Goal: Information Seeking & Learning: Check status

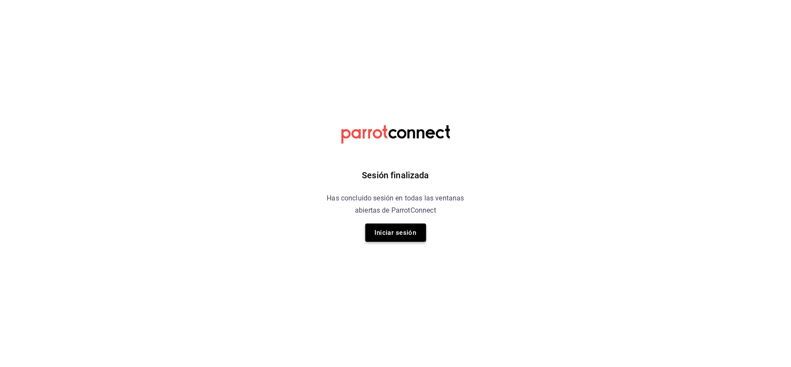
click at [407, 234] on button "Iniciar sesión" at bounding box center [395, 232] width 61 height 18
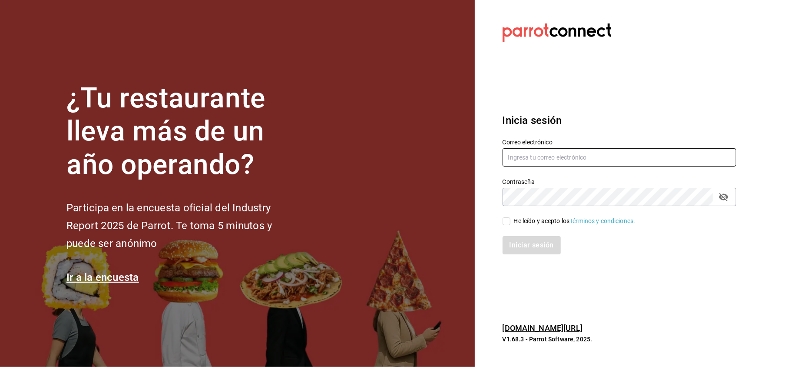
type input "[PERSON_NAME][EMAIL_ADDRESS][DOMAIN_NAME]"
click at [506, 221] on input "He leído y acepto los Términos y condiciones." at bounding box center [506, 221] width 8 height 8
checkbox input "true"
click at [525, 242] on button "Iniciar sesión" at bounding box center [531, 245] width 59 height 18
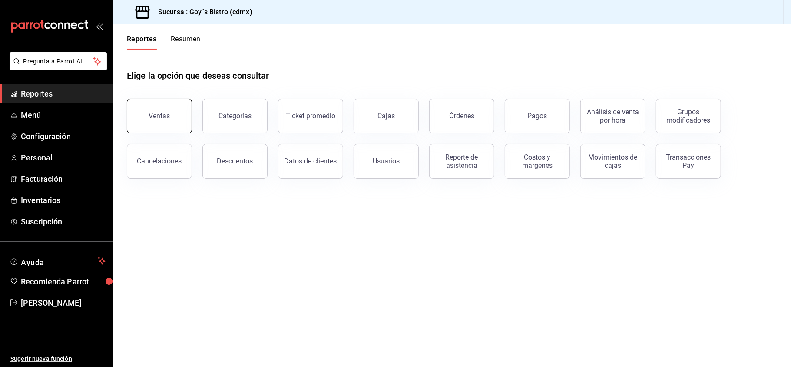
click at [155, 124] on button "Ventas" at bounding box center [159, 116] width 65 height 35
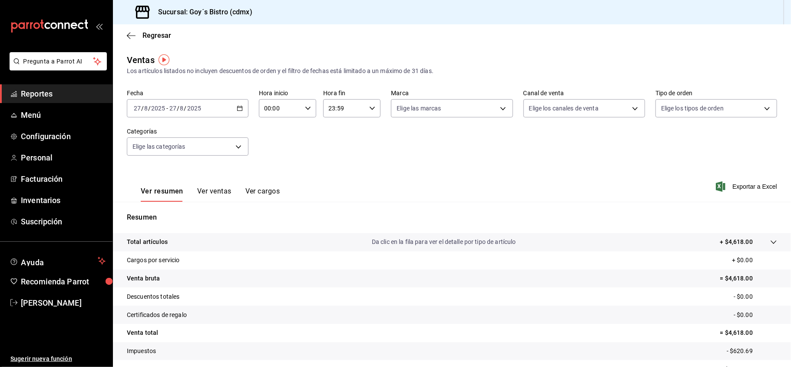
click at [337, 337] on tr "Venta total = $4,618.00" at bounding box center [452, 333] width 678 height 18
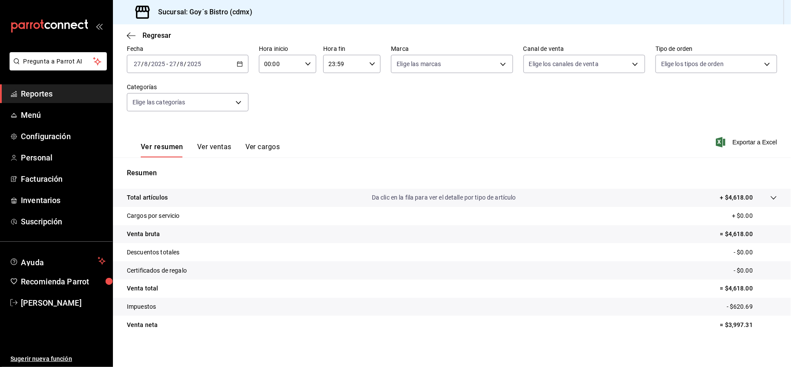
scroll to position [50, 0]
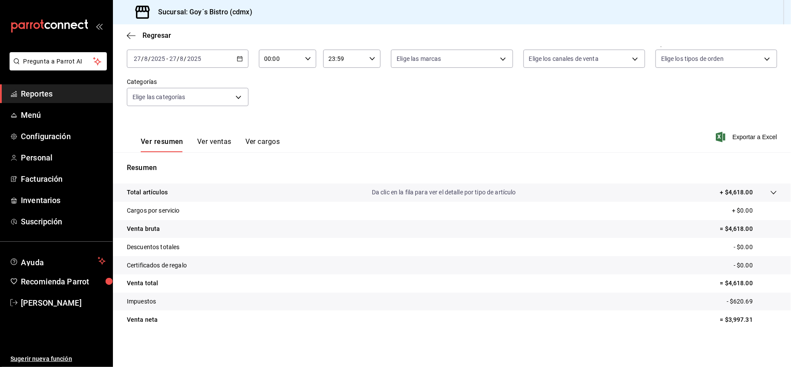
click at [54, 93] on span "Reportes" at bounding box center [63, 94] width 85 height 12
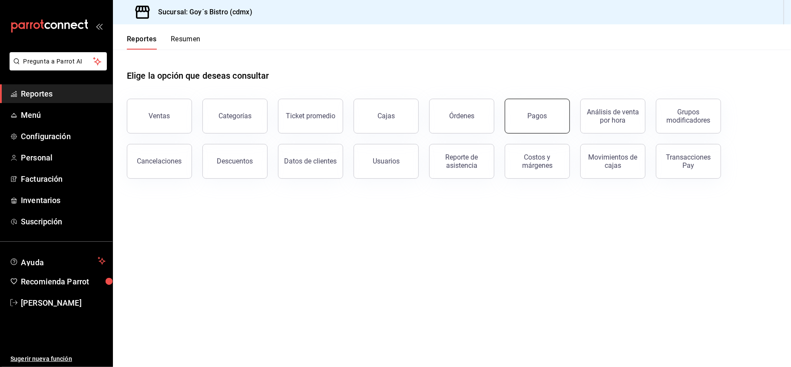
click at [556, 129] on button "Pagos" at bounding box center [537, 116] width 65 height 35
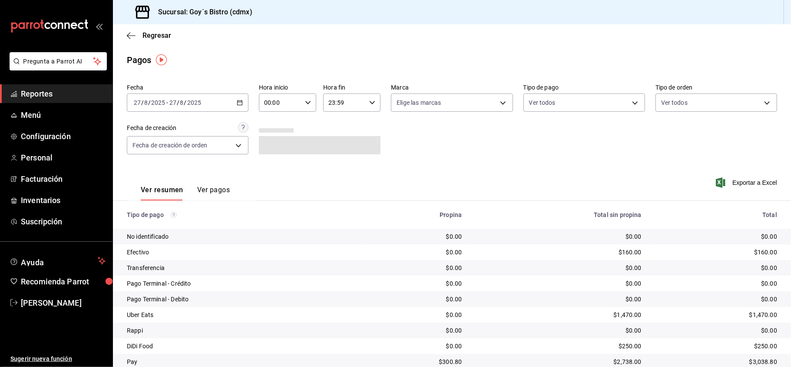
click at [353, 193] on div "Ver resumen Ver pagos Exportar a Excel" at bounding box center [452, 188] width 678 height 46
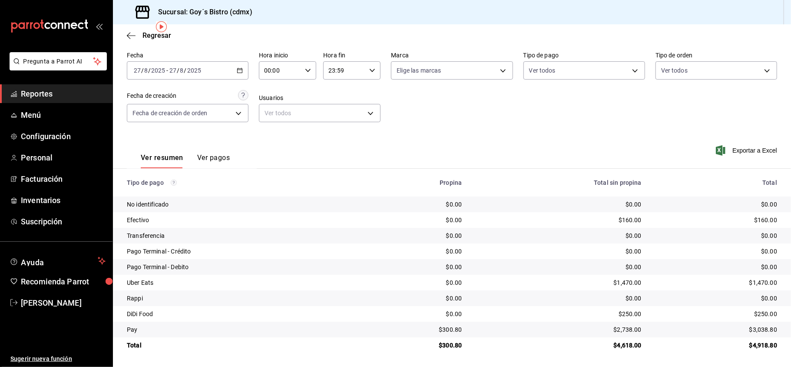
scroll to position [33, 0]
click at [49, 89] on span "Reportes" at bounding box center [63, 94] width 85 height 12
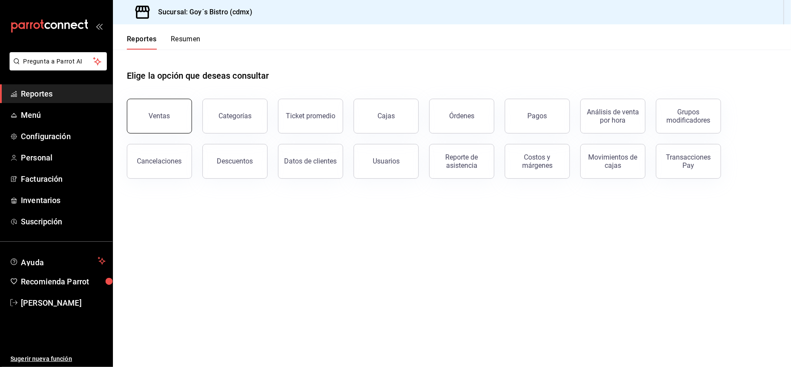
click at [173, 109] on button "Ventas" at bounding box center [159, 116] width 65 height 35
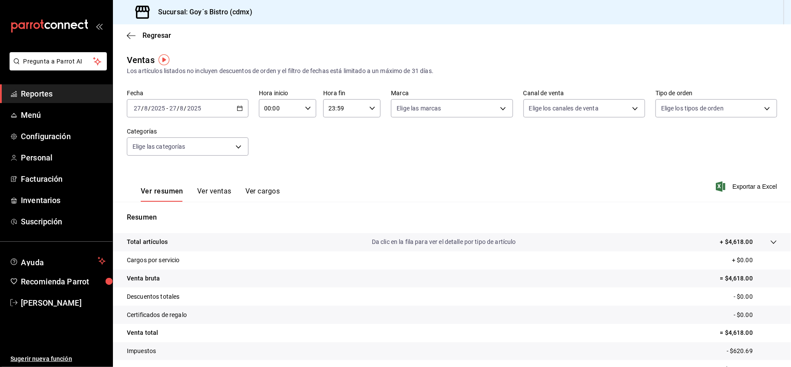
click at [247, 204] on div "Resumen Total artículos Da clic en la fila para ver el detalle por tipo de artí…" at bounding box center [452, 295] width 678 height 187
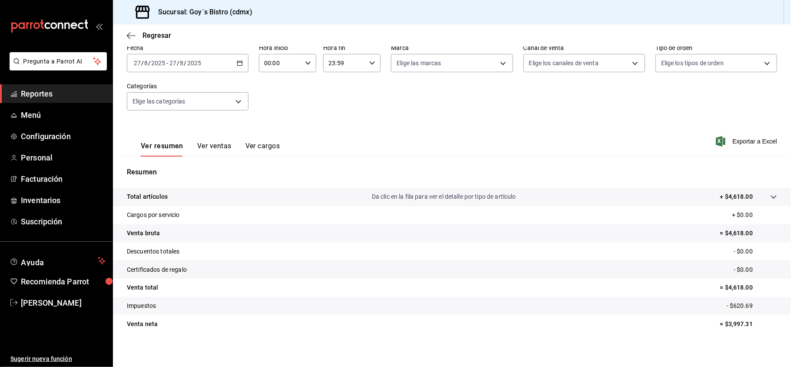
scroll to position [46, 0]
click at [89, 90] on span "Reportes" at bounding box center [63, 94] width 85 height 12
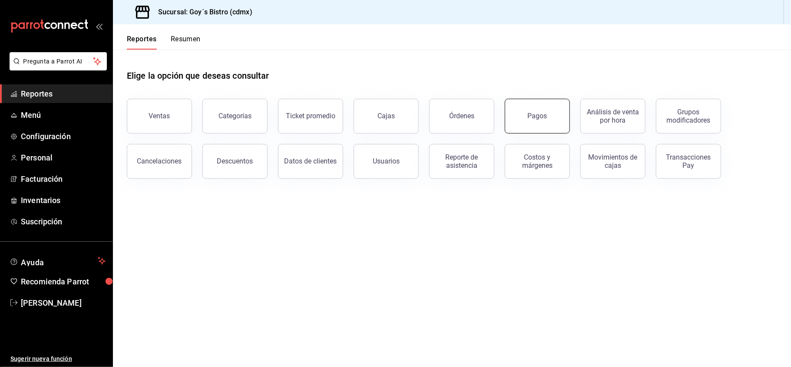
click at [536, 115] on div "Pagos" at bounding box center [538, 116] width 20 height 8
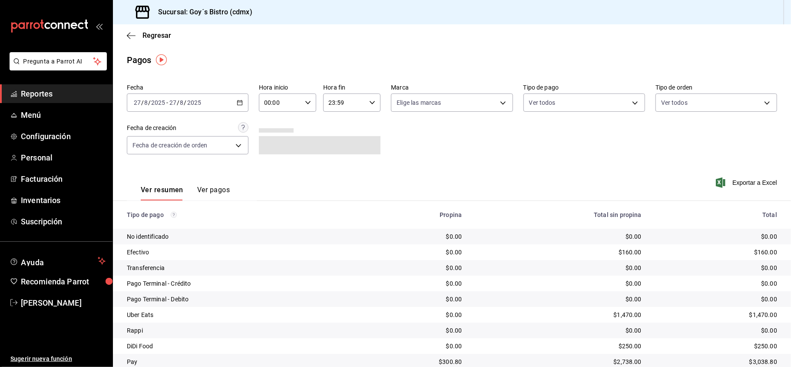
click at [567, 214] on div "Total sin propina" at bounding box center [558, 214] width 165 height 7
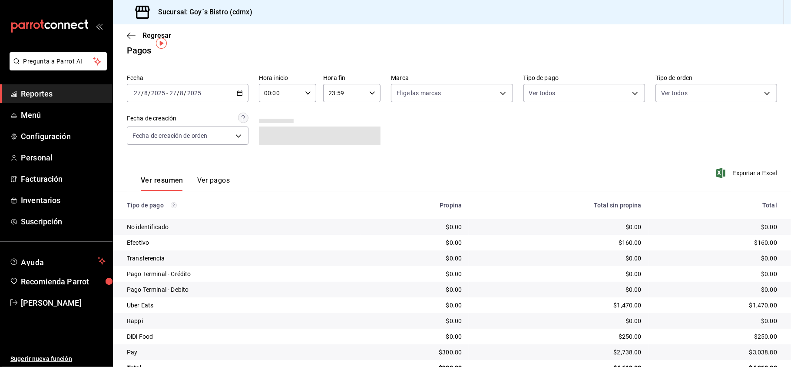
scroll to position [33, 0]
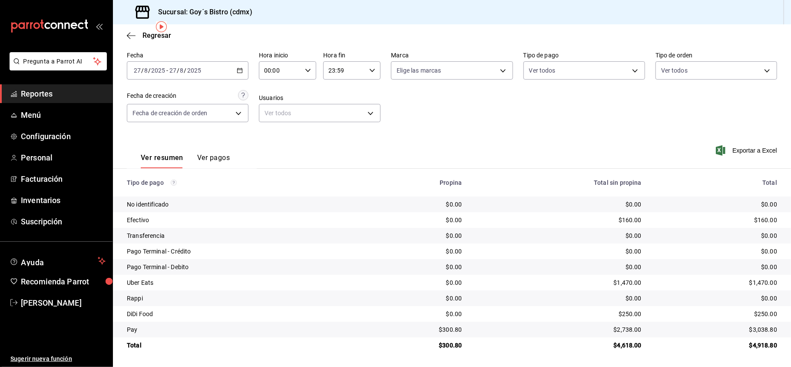
click at [40, 92] on span "Reportes" at bounding box center [63, 94] width 85 height 12
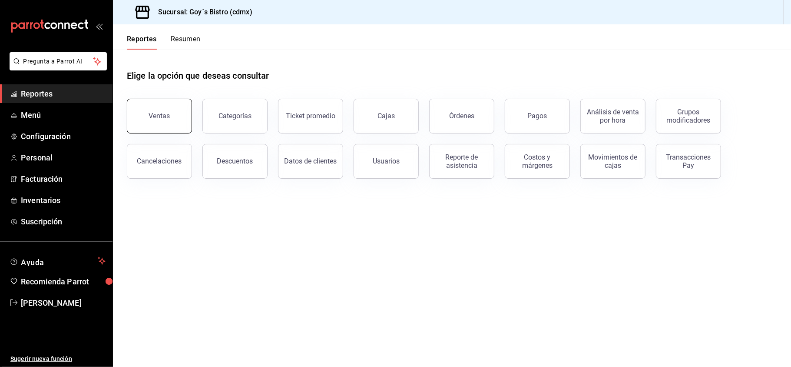
click at [168, 116] on div "Ventas" at bounding box center [159, 116] width 21 height 8
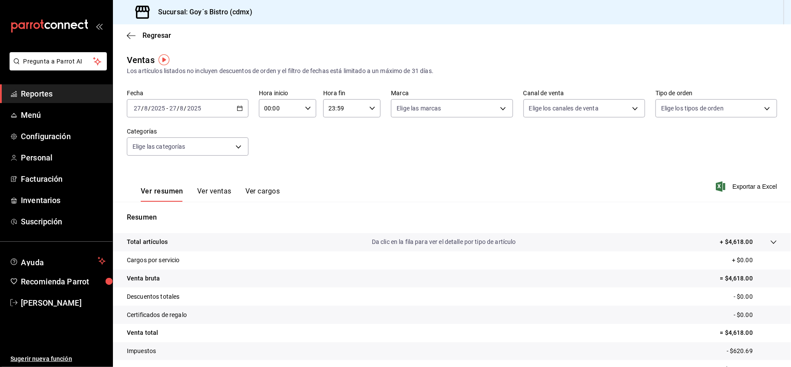
click at [221, 171] on div "Ver resumen Ver ventas Ver cargos Exportar a Excel" at bounding box center [452, 184] width 678 height 36
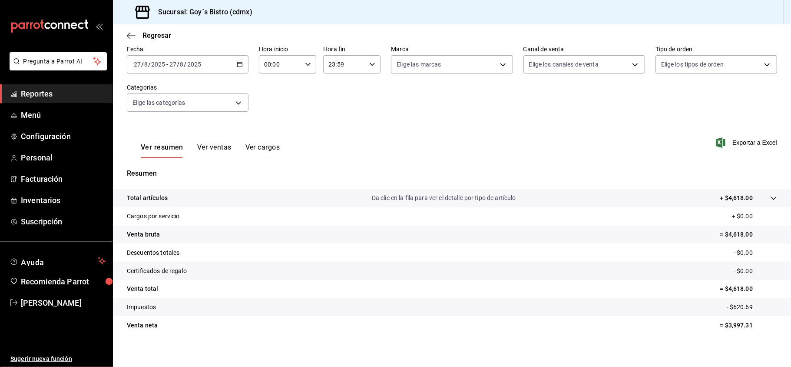
scroll to position [46, 0]
click at [49, 96] on span "Reportes" at bounding box center [63, 94] width 85 height 12
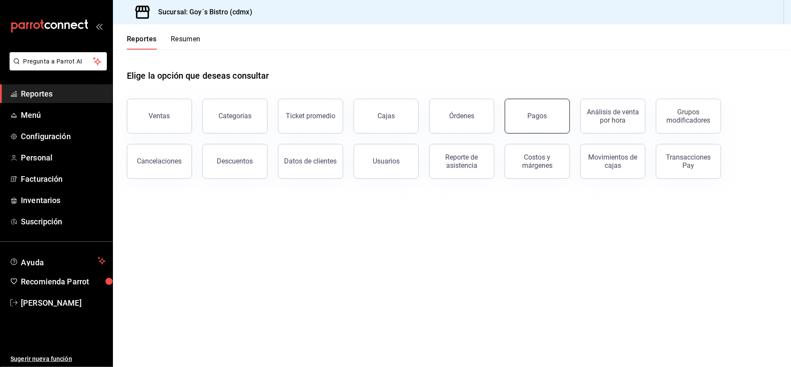
click at [536, 115] on div "Pagos" at bounding box center [538, 116] width 20 height 8
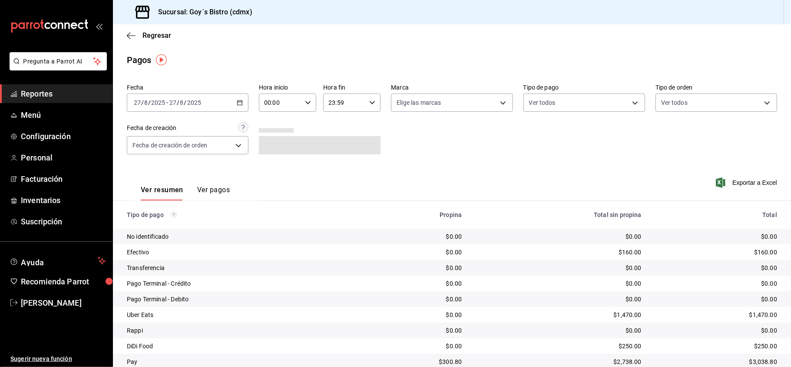
click at [539, 190] on div "Ver resumen Ver pagos Exportar a Excel" at bounding box center [452, 188] width 678 height 46
click at [235, 106] on div "2025-08-27 27 / 8 / 2025 - 2025-08-27 27 / 8 / 2025" at bounding box center [188, 102] width 122 height 18
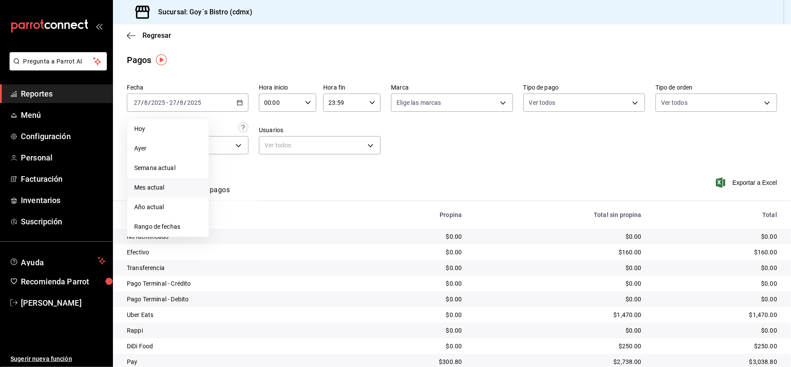
click at [161, 181] on li "Mes actual" at bounding box center [167, 188] width 81 height 20
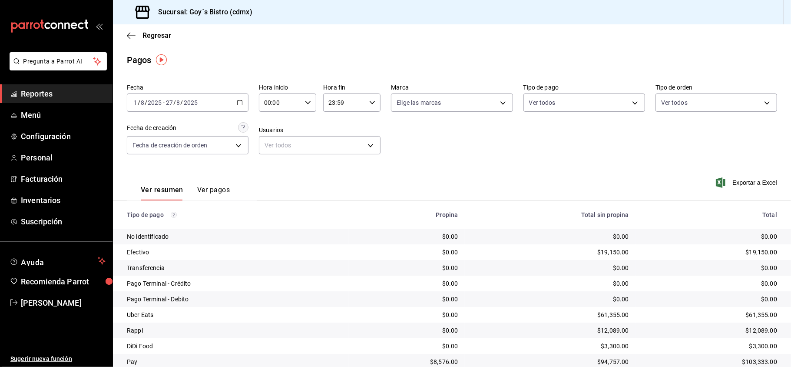
click at [351, 185] on div "Ver resumen Ver pagos Exportar a Excel" at bounding box center [452, 188] width 678 height 46
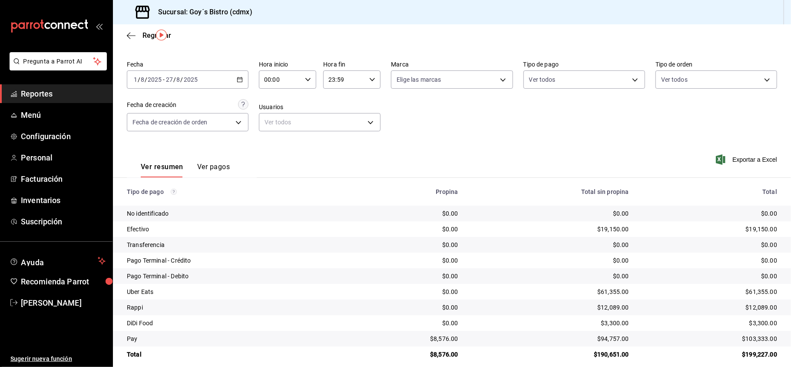
scroll to position [33, 0]
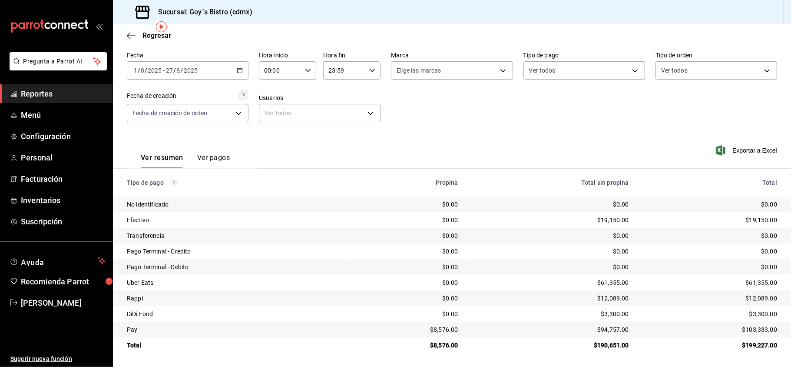
click at [55, 94] on span "Reportes" at bounding box center [63, 94] width 85 height 12
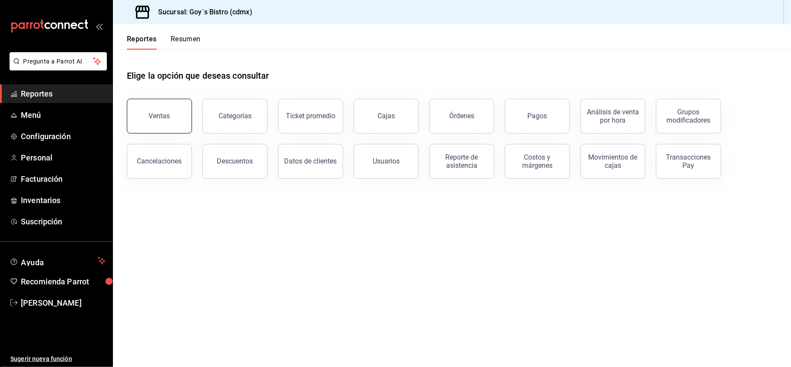
click at [162, 110] on button "Ventas" at bounding box center [159, 116] width 65 height 35
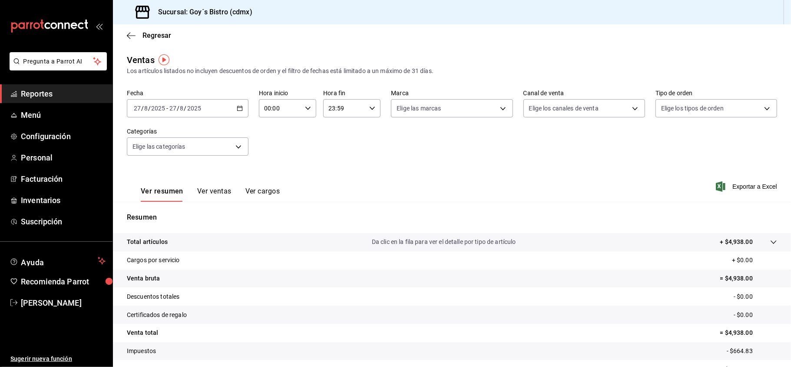
click at [503, 278] on tr "Venta bruta = $4,938.00" at bounding box center [452, 278] width 678 height 18
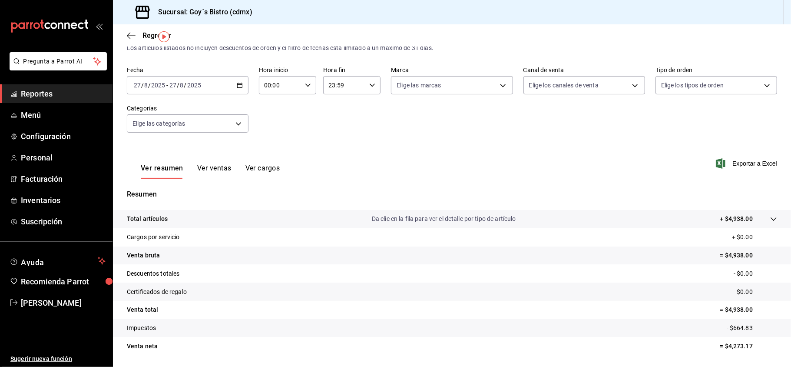
scroll to position [50, 0]
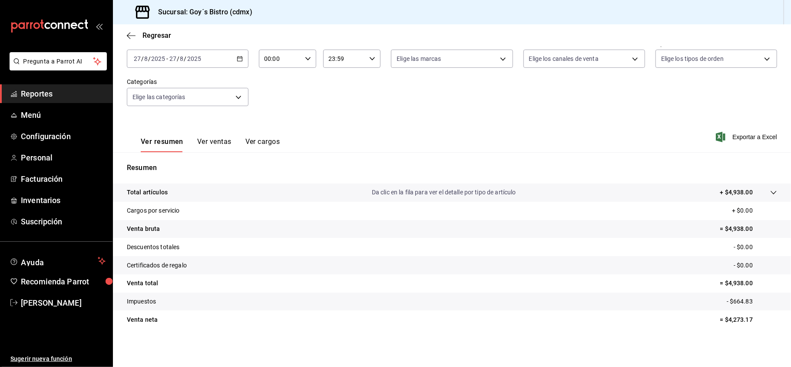
click at [243, 62] on div "2025-08-27 27 / 8 / 2025 - 2025-08-27 27 / 8 / 2025" at bounding box center [188, 59] width 122 height 18
click at [164, 146] on span "Mes actual" at bounding box center [167, 143] width 67 height 9
click at [572, 307] on tr "Impuestos - $25,285.38" at bounding box center [452, 301] width 678 height 18
click at [237, 59] on \(Stroke\) "button" at bounding box center [239, 58] width 5 height 5
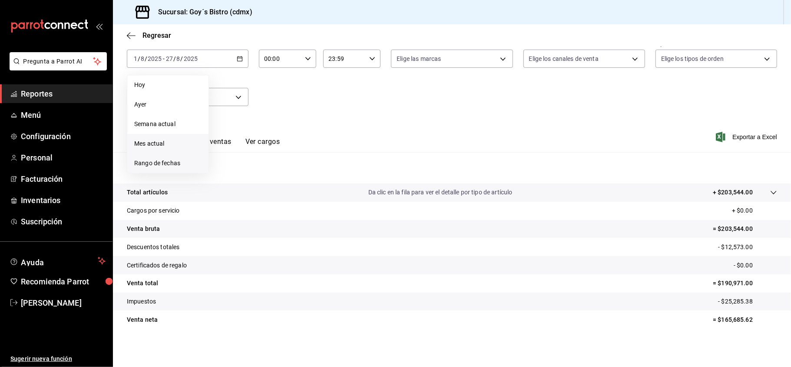
click at [165, 163] on span "Rango de fechas" at bounding box center [167, 163] width 67 height 9
click at [305, 91] on icon "button" at bounding box center [304, 90] width 10 height 10
click at [305, 91] on icon "button" at bounding box center [304, 92] width 10 height 10
click at [321, 117] on button "1" at bounding box center [319, 117] width 15 height 16
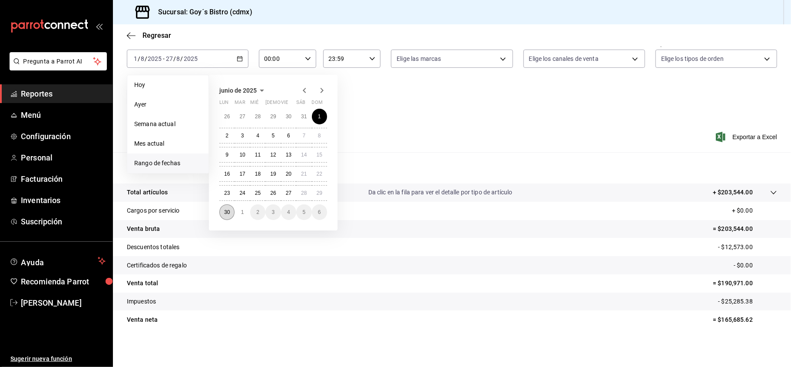
click at [230, 214] on abbr "30" at bounding box center [227, 212] width 6 height 6
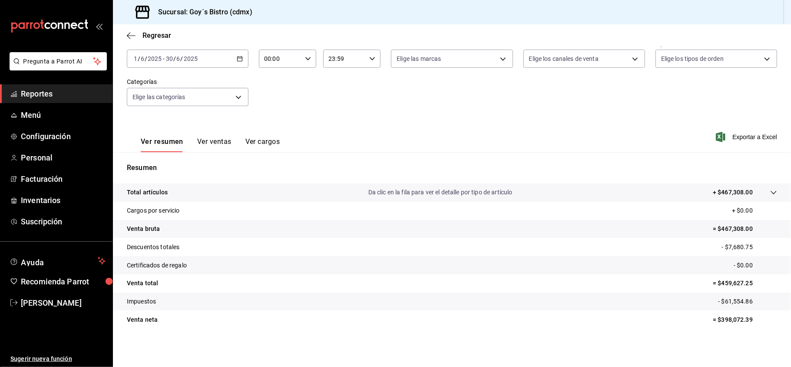
click at [63, 91] on span "Reportes" at bounding box center [63, 94] width 85 height 12
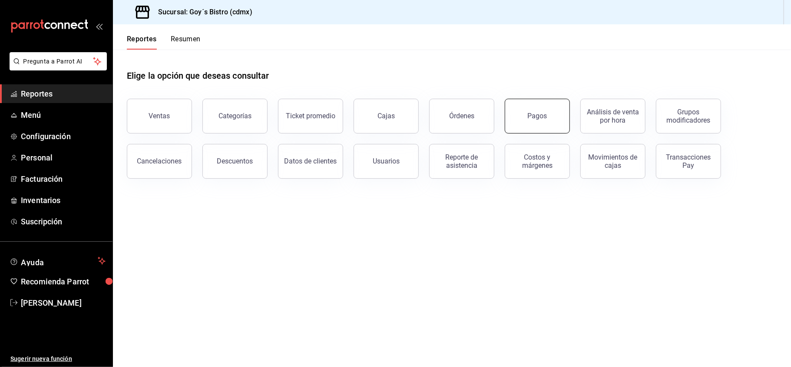
click at [528, 116] on button "Pagos" at bounding box center [537, 116] width 65 height 35
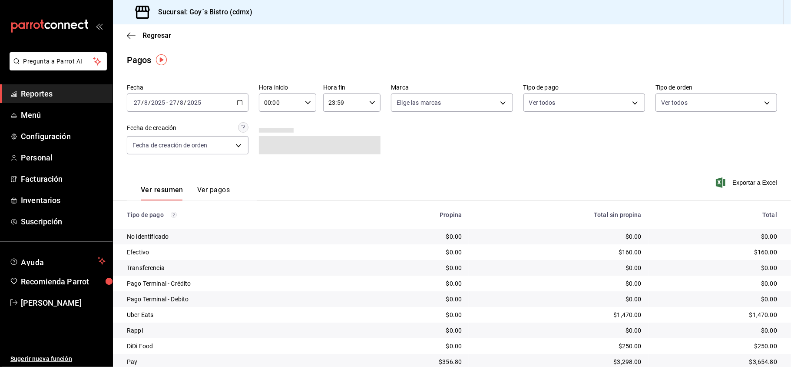
click at [237, 103] on icon "button" at bounding box center [240, 102] width 6 height 6
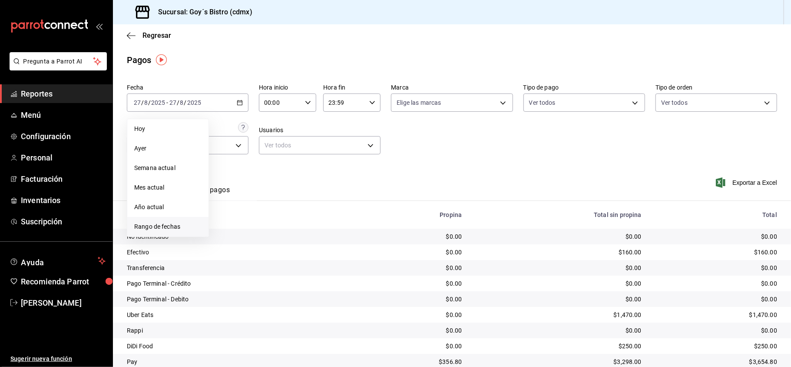
click at [184, 222] on span "Rango de fechas" at bounding box center [167, 226] width 67 height 9
click at [302, 134] on icon "button" at bounding box center [304, 134] width 10 height 10
click at [302, 134] on icon "button" at bounding box center [304, 136] width 10 height 10
click at [320, 160] on abbr "1" at bounding box center [319, 160] width 3 height 6
click at [227, 255] on abbr "30" at bounding box center [227, 256] width 6 height 6
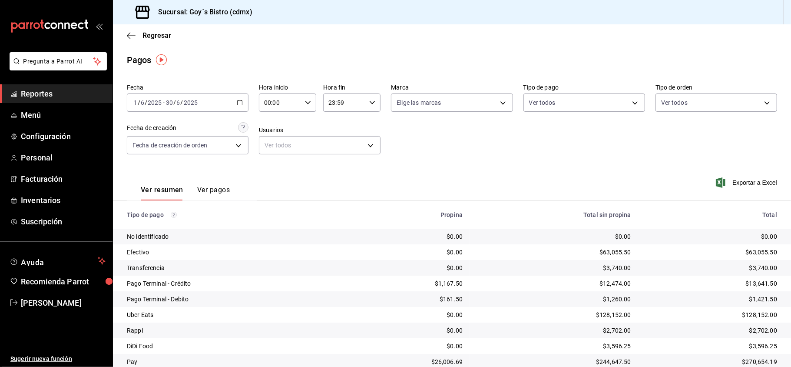
click at [579, 175] on div "Ver resumen Ver pagos Exportar a Excel" at bounding box center [452, 188] width 678 height 46
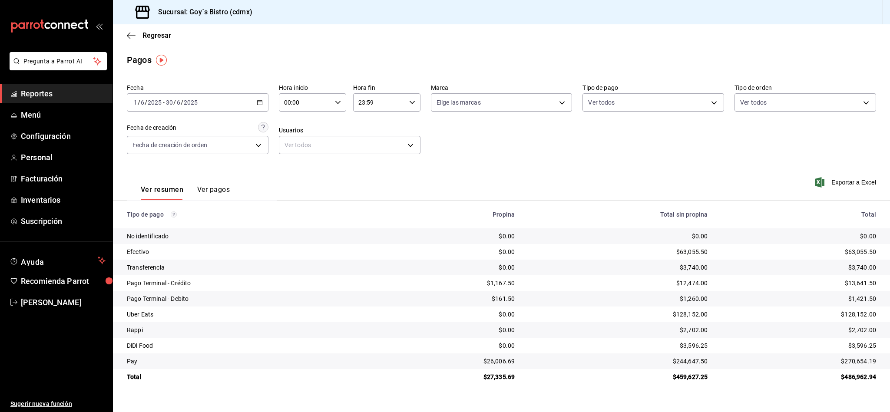
drag, startPoint x: 779, startPoint y: 0, endPoint x: 622, endPoint y: 180, distance: 238.8
click at [622, 180] on div "Ver resumen Ver pagos Exportar a Excel" at bounding box center [501, 188] width 777 height 46
click at [62, 91] on span "Reportes" at bounding box center [63, 94] width 85 height 12
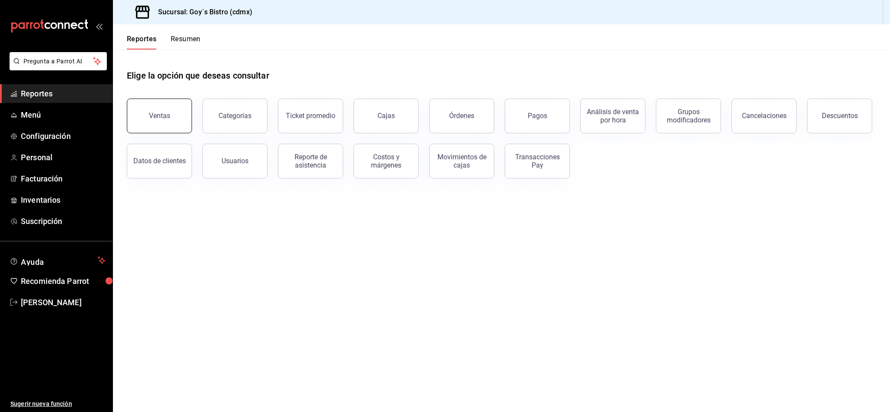
click at [163, 112] on div "Ventas" at bounding box center [159, 116] width 21 height 8
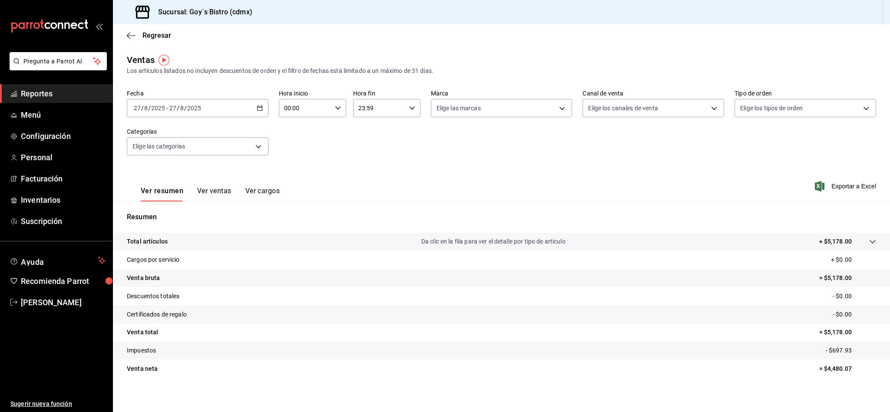
click at [263, 106] on div "2025-08-27 27 / 8 / 2025 - 2025-08-27 27 / 8 / 2025" at bounding box center [198, 108] width 142 height 18
click at [169, 194] on span "Mes actual" at bounding box center [167, 192] width 67 height 9
click at [259, 112] on div "2025-08-01 1 / 8 / 2025 - 2025-08-27 27 / 8 / 2025" at bounding box center [198, 108] width 142 height 18
click at [170, 217] on span "Rango de fechas" at bounding box center [167, 212] width 67 height 9
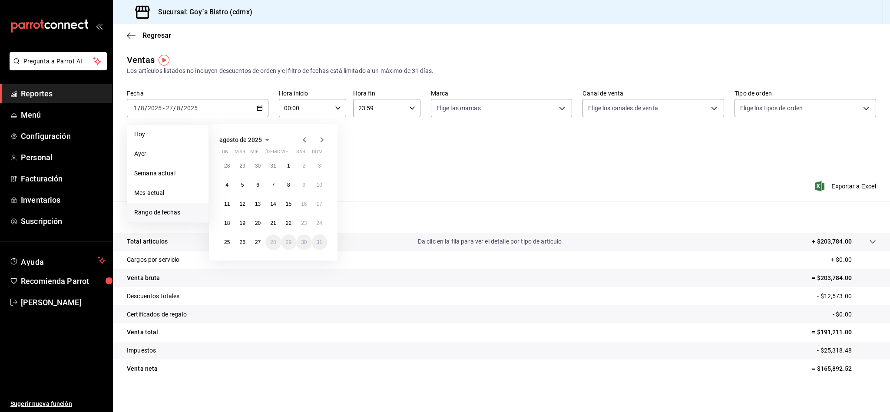
click at [304, 137] on icon "button" at bounding box center [304, 140] width 10 height 10
click at [304, 137] on icon "button" at bounding box center [304, 141] width 10 height 10
click at [317, 163] on button "1" at bounding box center [319, 166] width 15 height 16
click at [226, 260] on abbr "30" at bounding box center [227, 261] width 6 height 6
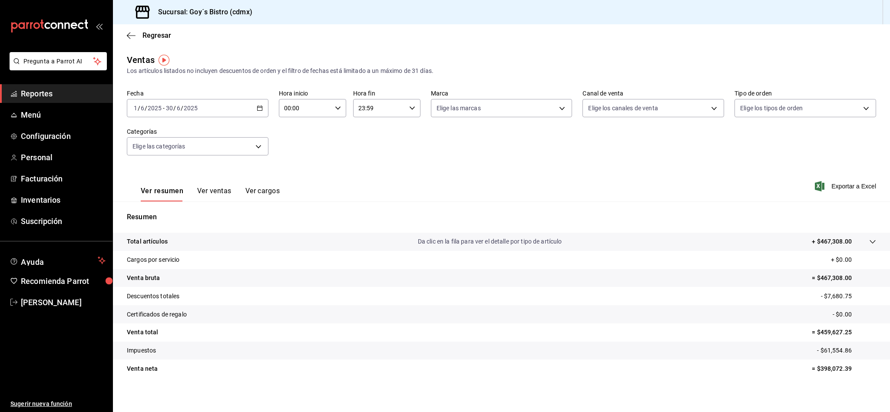
click at [42, 90] on span "Reportes" at bounding box center [63, 94] width 85 height 12
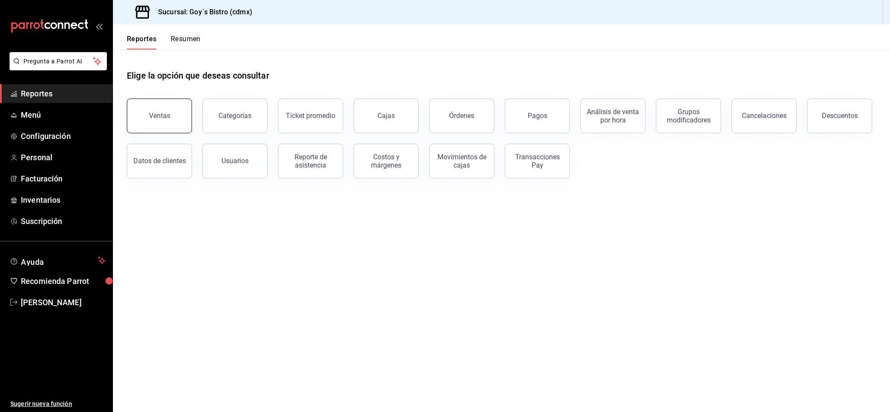
click at [137, 114] on button "Ventas" at bounding box center [159, 116] width 65 height 35
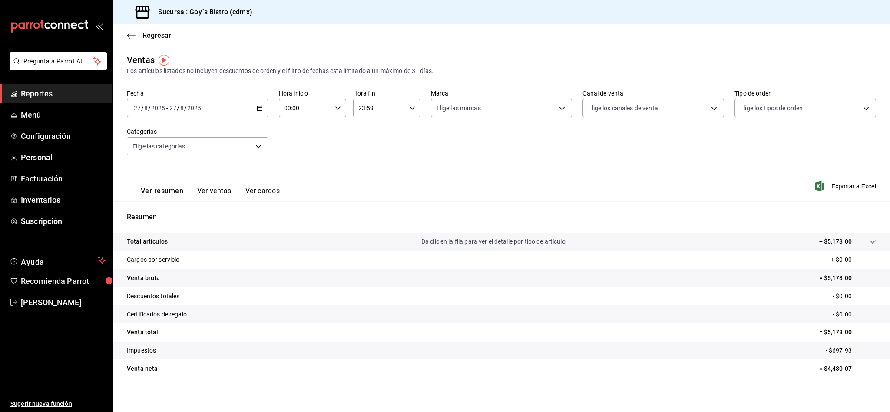
click at [259, 111] on \(Stroke\) "button" at bounding box center [259, 108] width 5 height 5
click at [167, 188] on li "Mes actual" at bounding box center [167, 193] width 81 height 20
click at [258, 107] on icon "button" at bounding box center [260, 108] width 6 height 6
click at [177, 214] on span "Rango de fechas" at bounding box center [167, 212] width 67 height 9
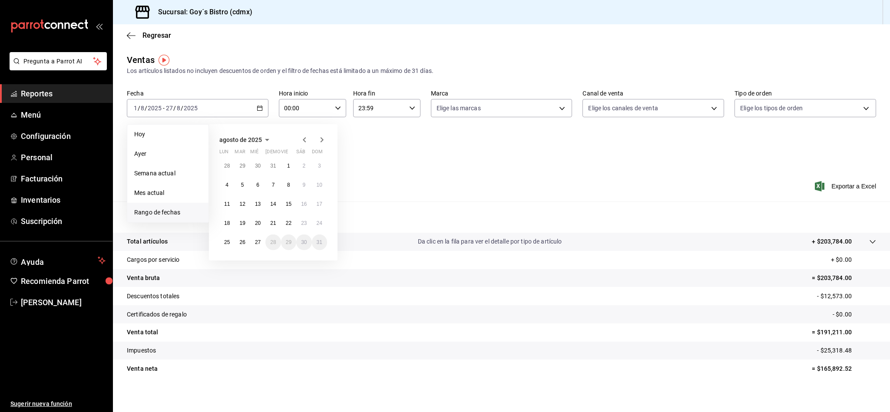
click at [305, 141] on icon "button" at bounding box center [304, 140] width 10 height 10
click at [244, 168] on button "1" at bounding box center [242, 170] width 15 height 16
click at [274, 243] on abbr "31" at bounding box center [273, 246] width 6 height 6
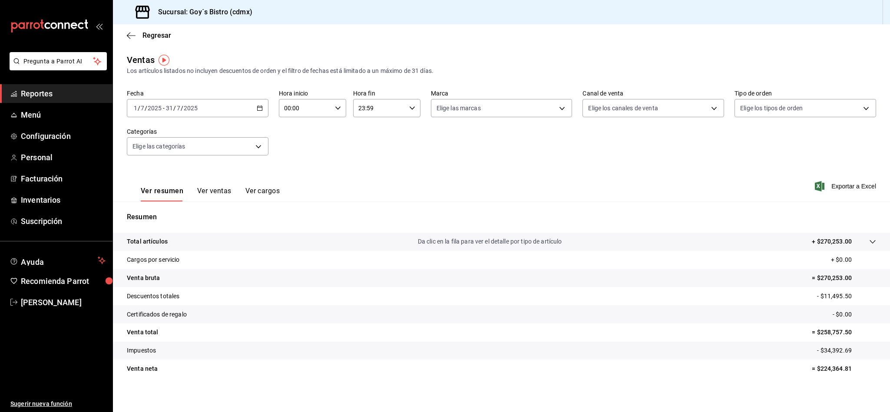
click at [55, 84] on link "Reportes" at bounding box center [56, 93] width 112 height 19
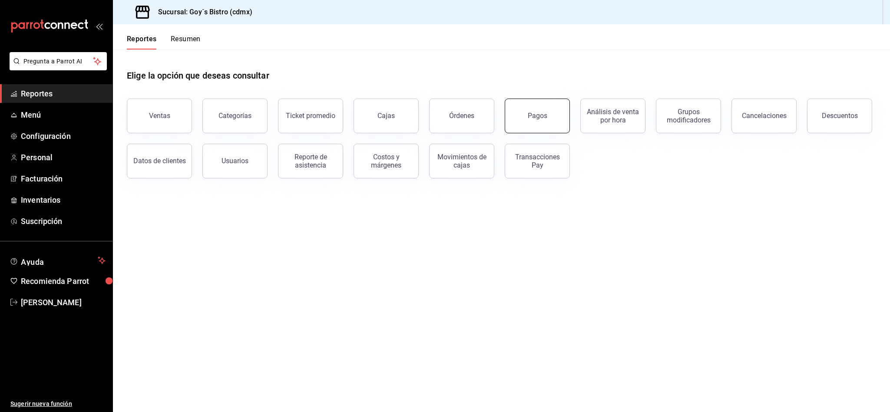
click at [545, 116] on div "Pagos" at bounding box center [538, 116] width 20 height 8
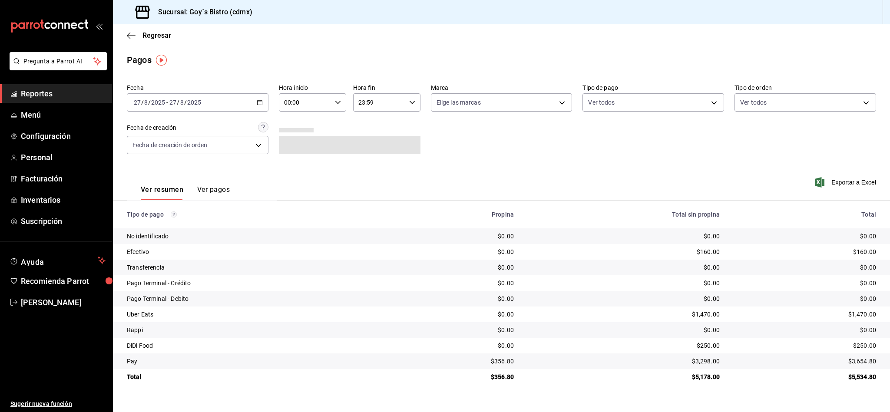
click at [261, 99] on icon "button" at bounding box center [260, 102] width 6 height 6
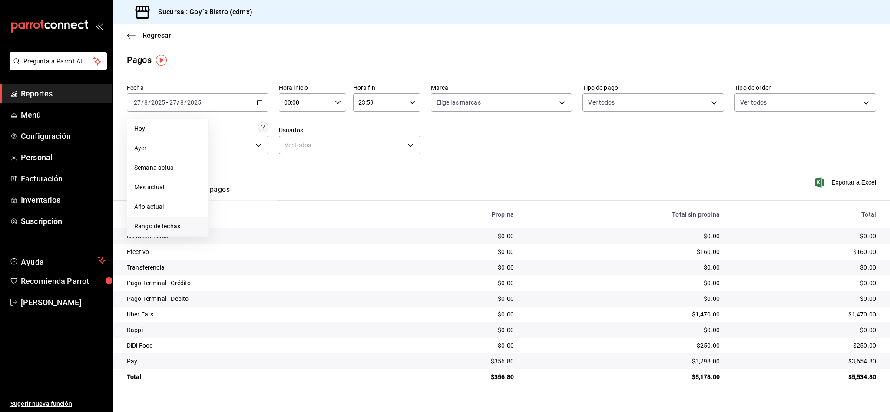
click at [160, 228] on span "Rango de fechas" at bounding box center [167, 226] width 67 height 9
click at [301, 134] on icon "button" at bounding box center [304, 134] width 10 height 10
click at [241, 161] on abbr "1" at bounding box center [242, 164] width 3 height 6
click at [275, 242] on button "31" at bounding box center [272, 240] width 15 height 16
